Goal: Download file/media

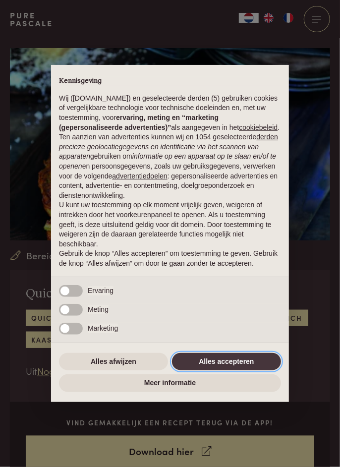
click at [231, 359] on button "Alles accepteren" at bounding box center [226, 362] width 109 height 18
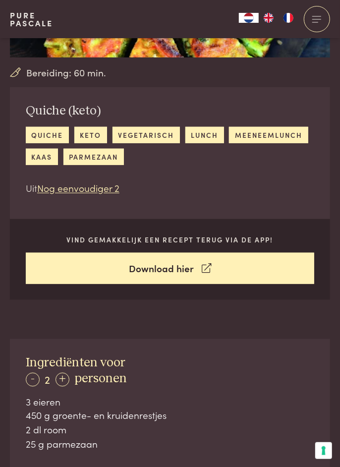
scroll to position [182, 0]
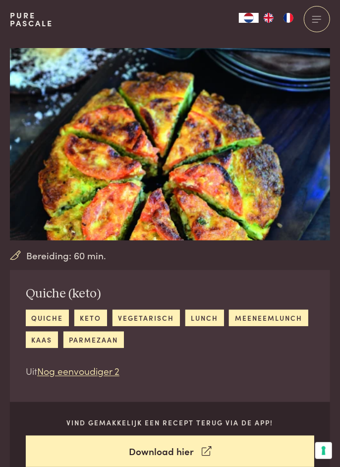
click at [90, 319] on link "keto" at bounding box center [90, 318] width 33 height 16
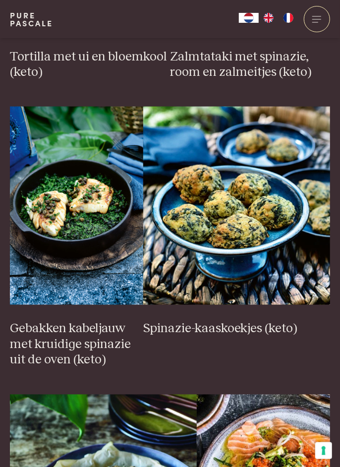
scroll to position [1427, 0]
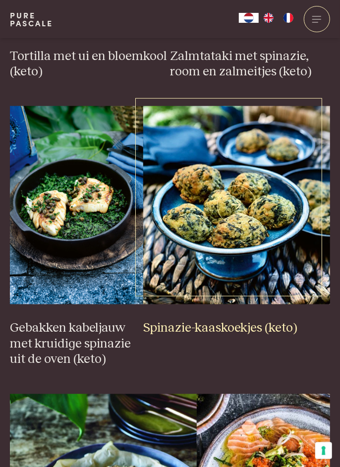
click at [236, 325] on h3 "Spinazie-kaaskoekjes (keto)" at bounding box center [236, 329] width 187 height 16
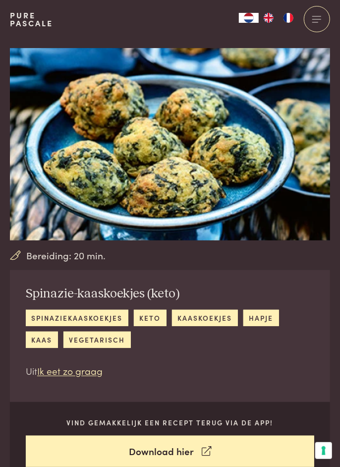
click at [168, 450] on link "Download hier" at bounding box center [170, 451] width 289 height 31
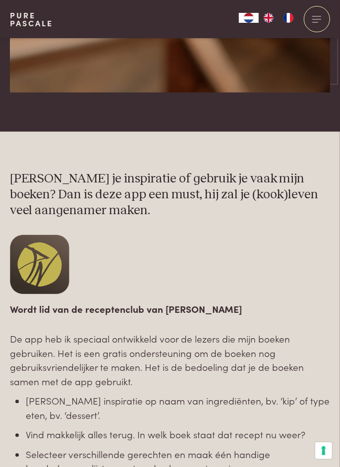
scroll to position [545, 0]
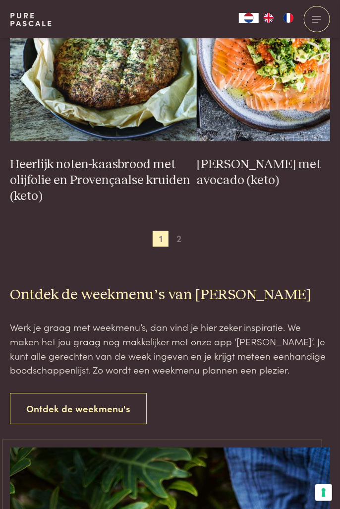
scroll to position [1880, 0]
